Goal: Task Accomplishment & Management: Complete application form

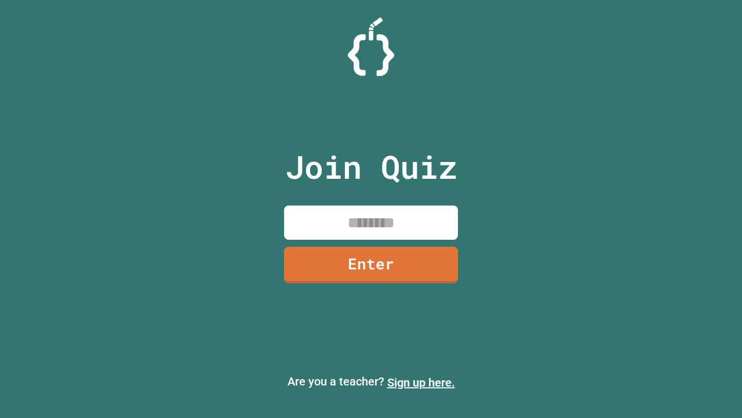
click at [421, 382] on link "Sign up here." at bounding box center [421, 382] width 68 height 14
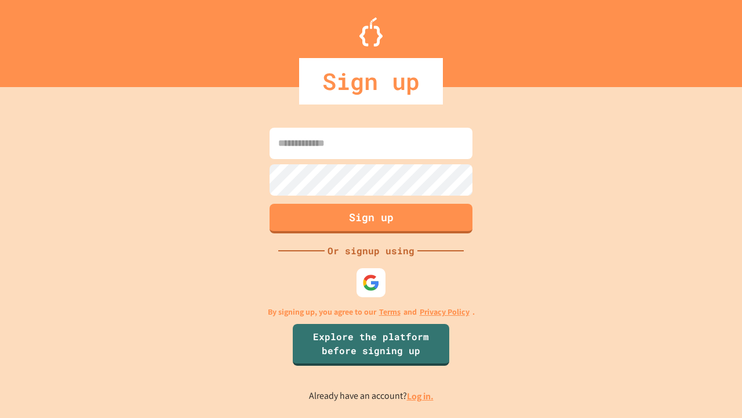
click at [421, 396] on link "Log in." at bounding box center [420, 396] width 27 height 12
